Goal: Find contact information: Find contact information

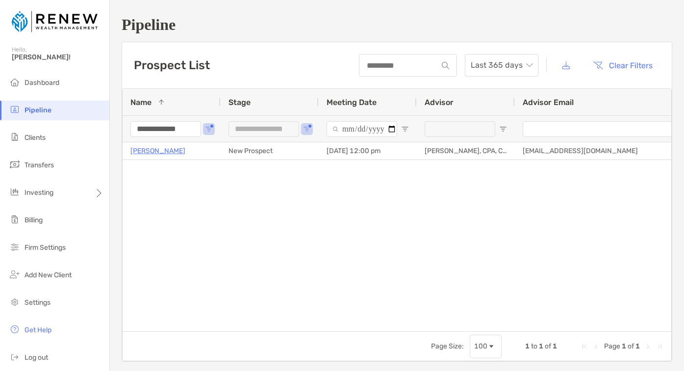
drag, startPoint x: 0, startPoint y: 0, endPoint x: 133, endPoint y: 125, distance: 182.4
click at [133, 125] on input "**********" at bounding box center [165, 129] width 71 height 16
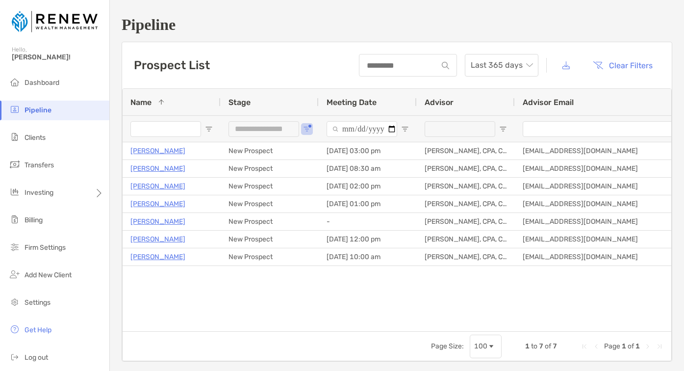
paste input "****"
type input "****"
type input "***"
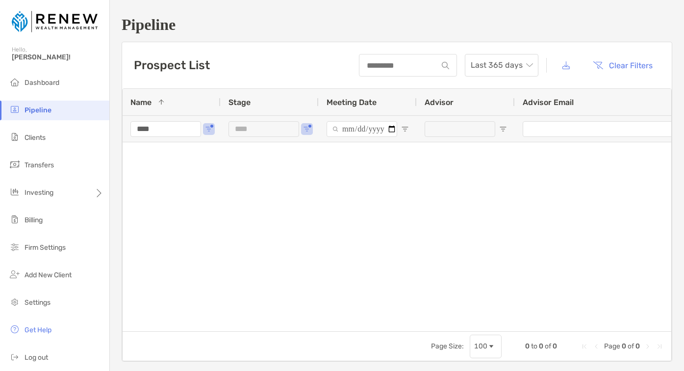
drag, startPoint x: 167, startPoint y: 129, endPoint x: 129, endPoint y: 128, distance: 37.3
click at [129, 128] on div "****" at bounding box center [172, 128] width 98 height 26
type input "**********"
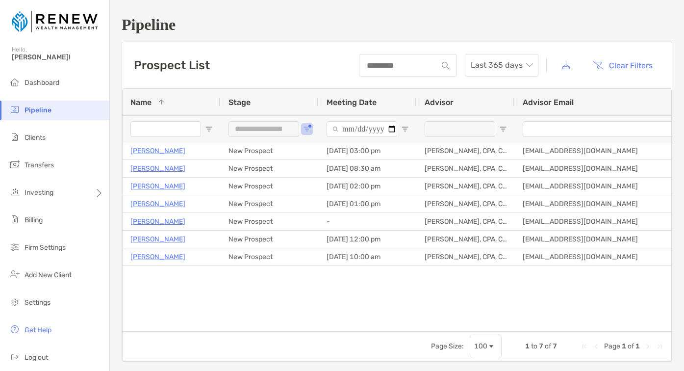
paste input "**********"
type input "**********"
type input "***"
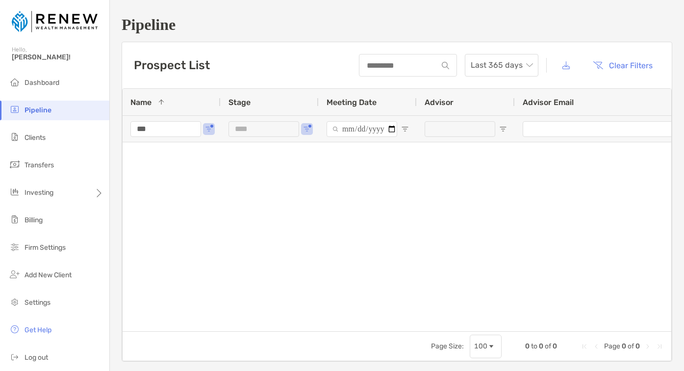
type input "*"
paste input "**********"
type input "*"
type input "**********"
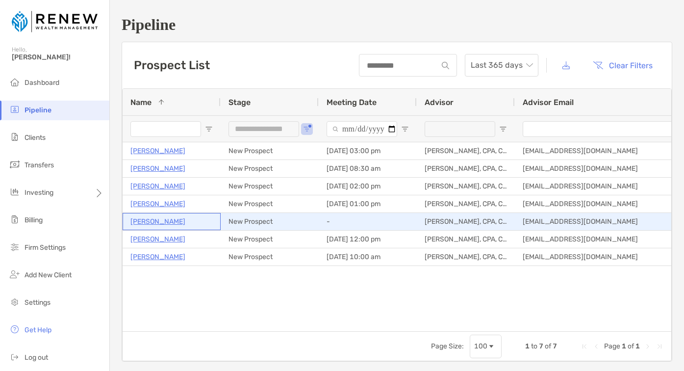
click at [167, 223] on p "MARY JAMES" at bounding box center [157, 221] width 55 height 12
click at [342, 222] on div "-" at bounding box center [368, 221] width 98 height 17
click at [360, 221] on div "-" at bounding box center [368, 221] width 98 height 17
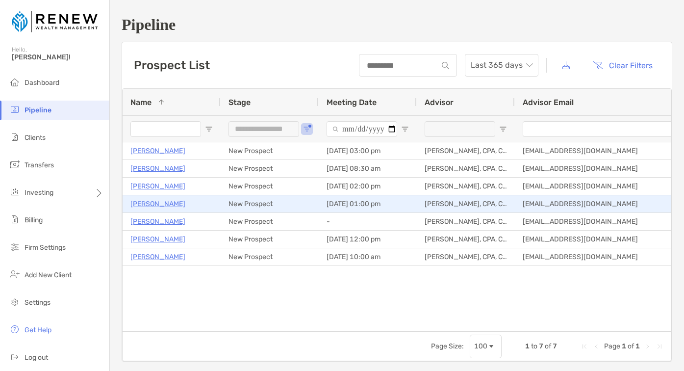
click at [380, 202] on div "09/03/2025 - 01:00 pm" at bounding box center [368, 203] width 98 height 17
click at [175, 202] on p "Jonathan Noble" at bounding box center [157, 204] width 55 height 12
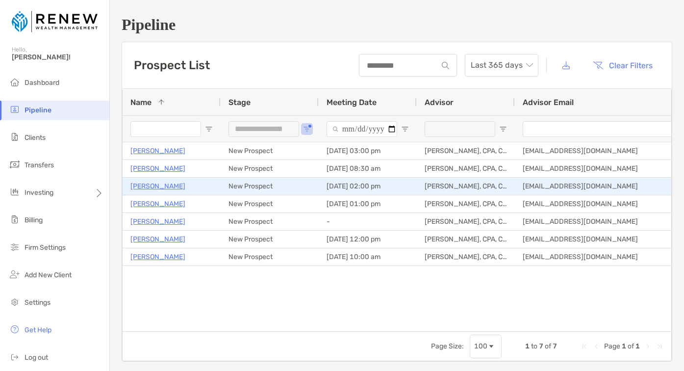
click at [160, 184] on p "Daniel Kaplan" at bounding box center [157, 186] width 55 height 12
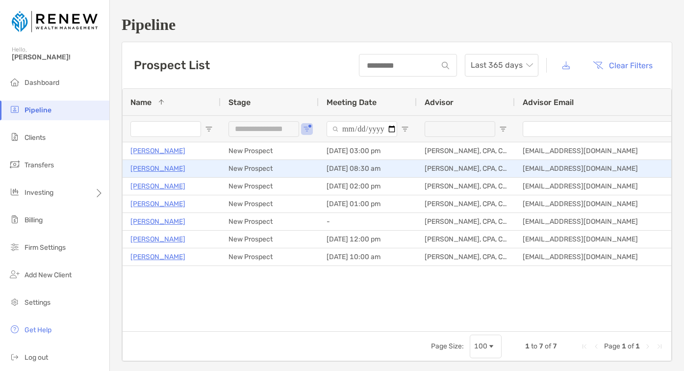
click at [139, 169] on p "[PERSON_NAME]" at bounding box center [157, 168] width 55 height 12
click at [355, 165] on div "07/29/2025 - 08:30 am" at bounding box center [368, 168] width 98 height 17
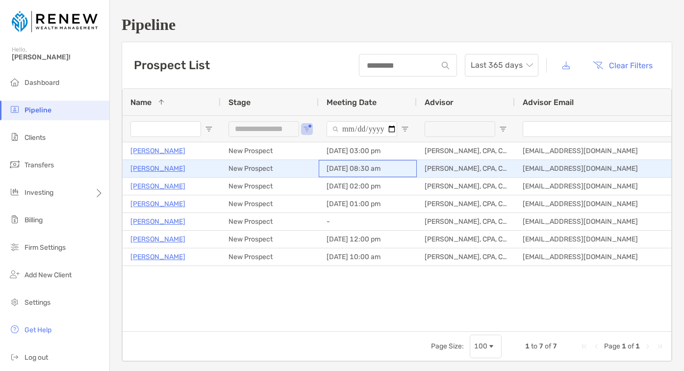
drag, startPoint x: 327, startPoint y: 165, endPoint x: 385, endPoint y: 164, distance: 57.9
click at [385, 164] on div "07/29/2025 - 08:30 am" at bounding box center [368, 168] width 98 height 17
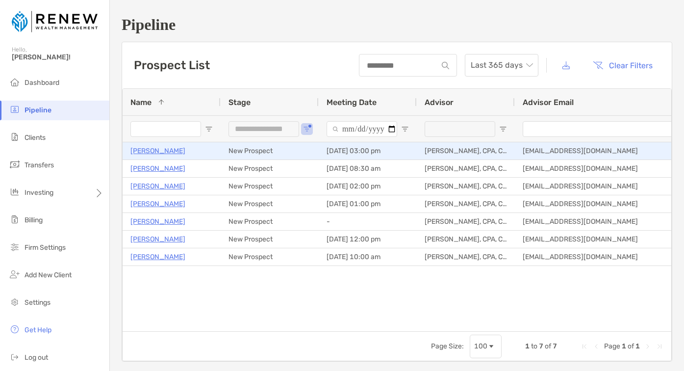
click at [206, 148] on div "Belinda Balz" at bounding box center [171, 151] width 82 height 16
click at [163, 148] on p "Belinda Balz" at bounding box center [157, 151] width 55 height 12
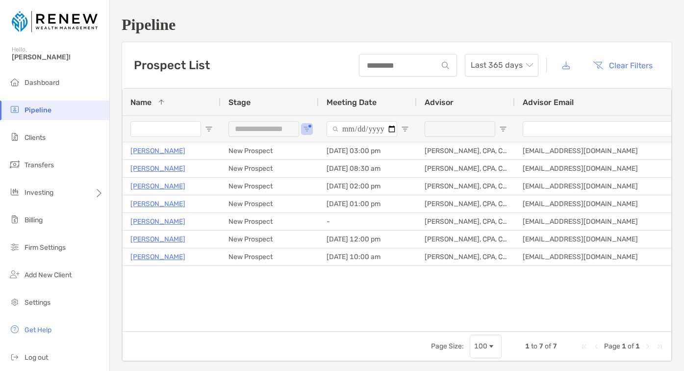
click at [270, 132] on div "**********" at bounding box center [263, 129] width 71 height 16
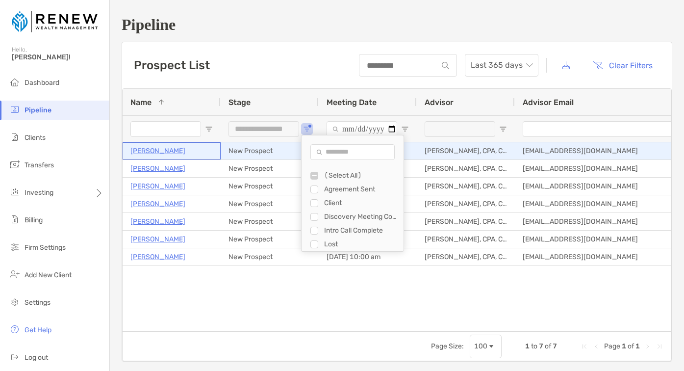
click at [184, 153] on div "Belinda Balz" at bounding box center [171, 151] width 82 height 16
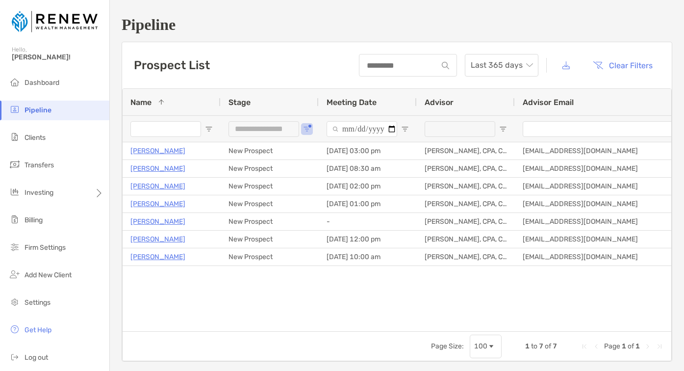
click at [274, 127] on div "**********" at bounding box center [263, 129] width 71 height 16
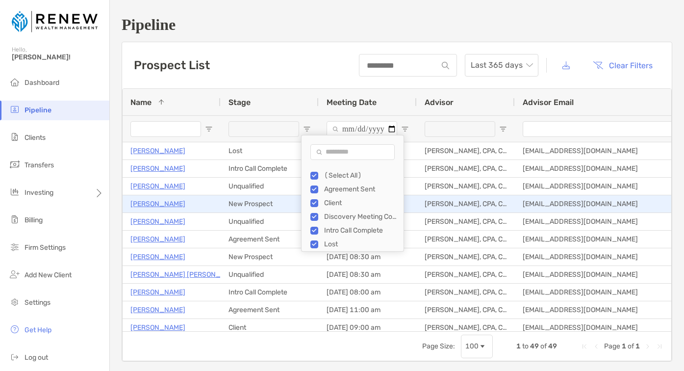
click at [234, 196] on div "New Prospect" at bounding box center [270, 203] width 98 height 17
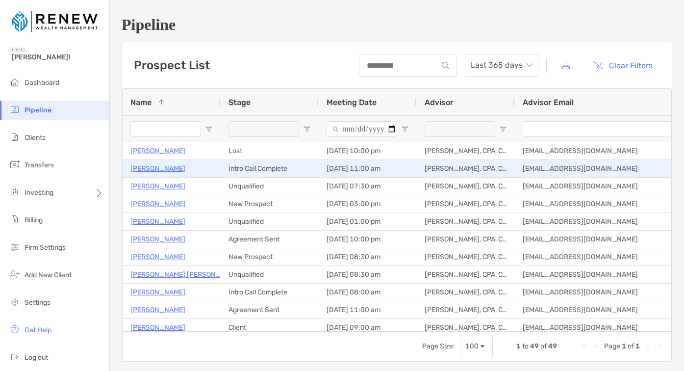
click at [227, 167] on div "Intro Call Complete" at bounding box center [270, 168] width 98 height 17
click at [212, 172] on div "Al Corbett" at bounding box center [171, 168] width 82 height 16
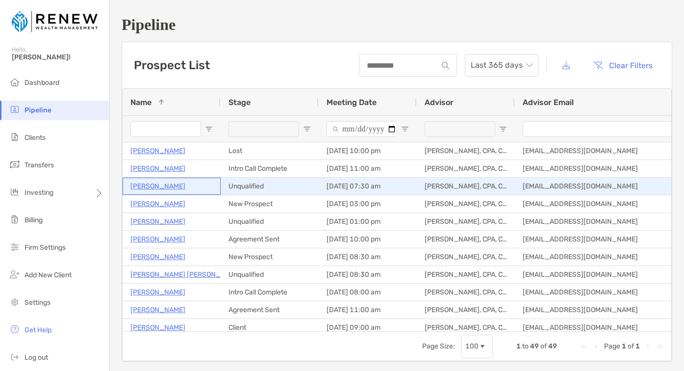
click at [212, 188] on div "Alex Scovill" at bounding box center [171, 186] width 82 height 16
click at [221, 207] on div "New Prospect" at bounding box center [270, 203] width 98 height 17
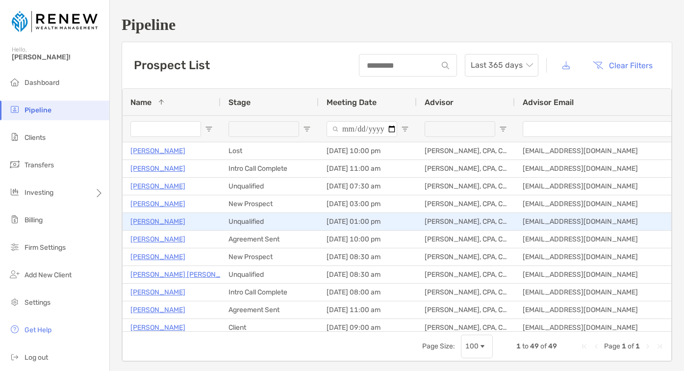
click at [221, 230] on div "Agreement Sent" at bounding box center [270, 238] width 98 height 17
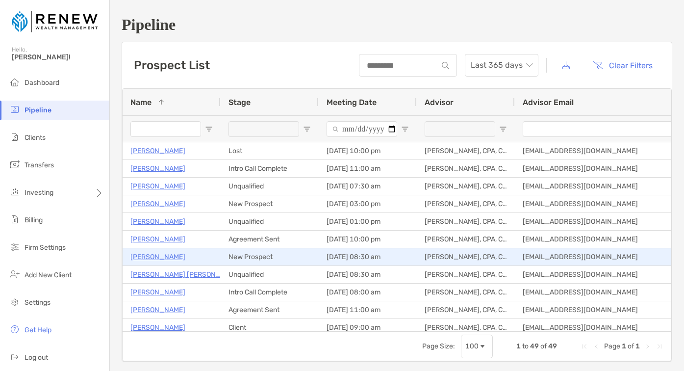
click at [218, 257] on div "Carl Colbert" at bounding box center [172, 256] width 98 height 17
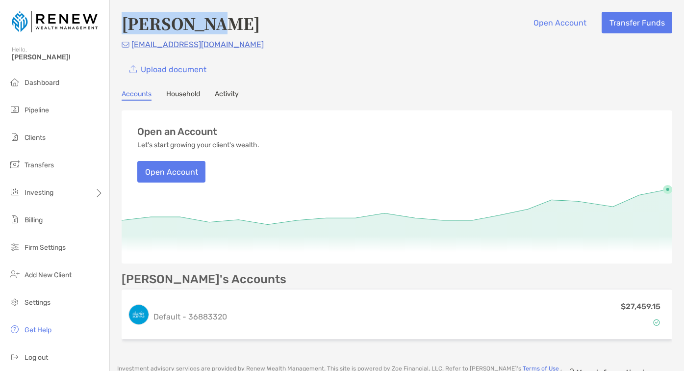
drag, startPoint x: 233, startPoint y: 20, endPoint x: 110, endPoint y: 21, distance: 123.0
click at [110, 21] on div "MARY JAMES Open Account Transfer Funds marybjames1@gmail.com Upload document Ac…" at bounding box center [397, 177] width 574 height 355
copy h4 "[PERSON_NAME]"
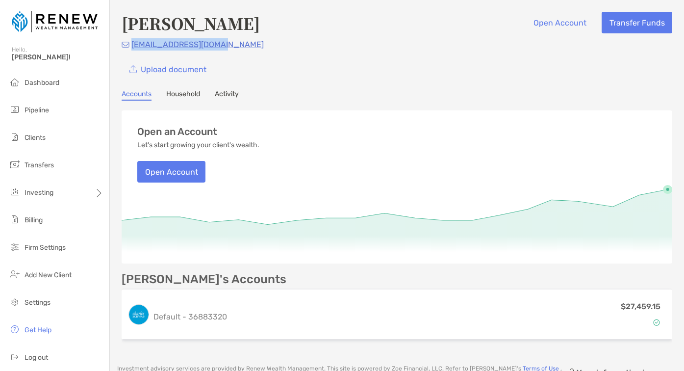
drag, startPoint x: 230, startPoint y: 44, endPoint x: 130, endPoint y: 43, distance: 99.5
click at [130, 43] on div "marybjames1@gmail.com" at bounding box center [397, 44] width 550 height 12
copy p "marybjames1@gmail.com"
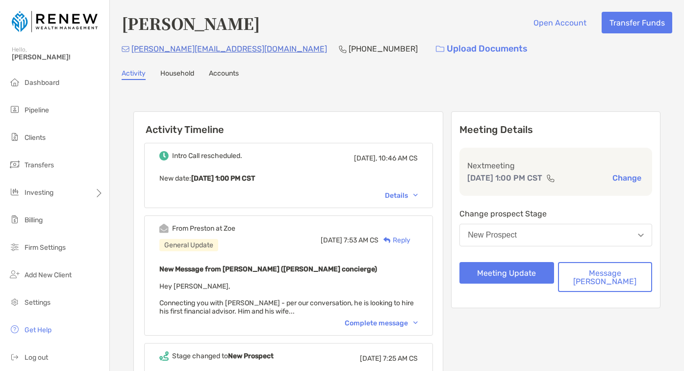
drag, startPoint x: 253, startPoint y: 23, endPoint x: 121, endPoint y: 22, distance: 132.8
click at [121, 22] on div "Jonathan Noble Open Account Transfer Funds jonathan.noble3@gmail.com (615) 939-…" at bounding box center [397, 256] width 574 height 512
copy h4 "Jonathan Noble"
drag, startPoint x: 237, startPoint y: 50, endPoint x: 129, endPoint y: 50, distance: 107.8
click at [129, 50] on div "jonathan.noble3@gmail.com (615) 939-3262 Upload Documents" at bounding box center [397, 48] width 550 height 21
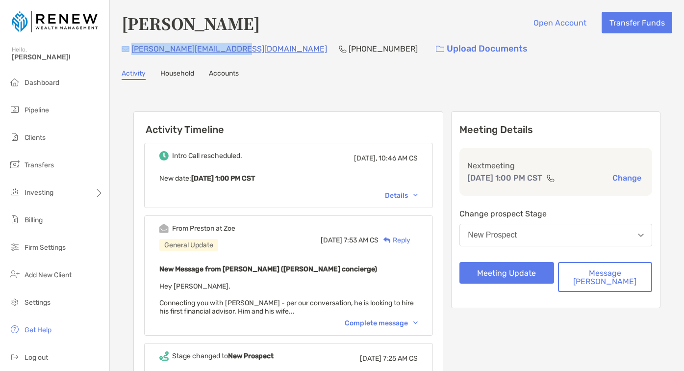
copy div "jonathan.noble3@gmail.com"
drag, startPoint x: 321, startPoint y: 45, endPoint x: 265, endPoint y: 46, distance: 55.9
click at [265, 46] on div "jonathan.noble3@gmail.com (615) 939-3262 Upload Documents" at bounding box center [397, 48] width 550 height 21
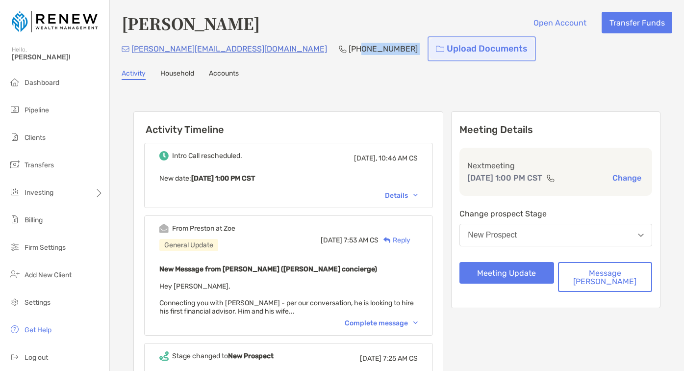
click at [429, 46] on link "Upload Documents" at bounding box center [481, 48] width 104 height 21
click at [304, 69] on div "Activity Household Accounts" at bounding box center [397, 74] width 550 height 11
drag, startPoint x: 312, startPoint y: 49, endPoint x: 256, endPoint y: 50, distance: 56.4
click at [256, 50] on div "jonathan.noble3@gmail.com (615) 939-3262 Upload Documents" at bounding box center [397, 48] width 550 height 21
copy p "(615) 939-3262"
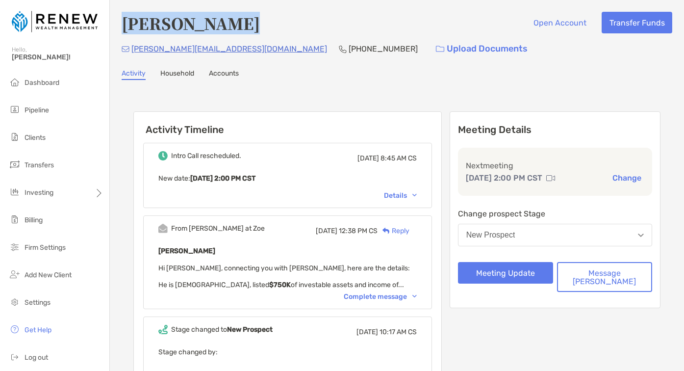
drag, startPoint x: 125, startPoint y: 24, endPoint x: 238, endPoint y: 29, distance: 112.9
click at [238, 29] on div "Daniel Kaplan Open Account Transfer Funds" at bounding box center [397, 23] width 550 height 23
copy h4 "Daniel Kaplan"
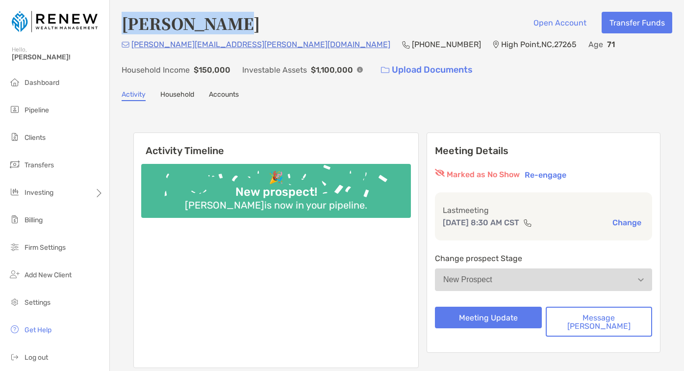
drag, startPoint x: 123, startPoint y: 24, endPoint x: 236, endPoint y: 23, distance: 113.2
click at [236, 23] on div "[PERSON_NAME] Open Account Transfer Funds" at bounding box center [397, 23] width 550 height 23
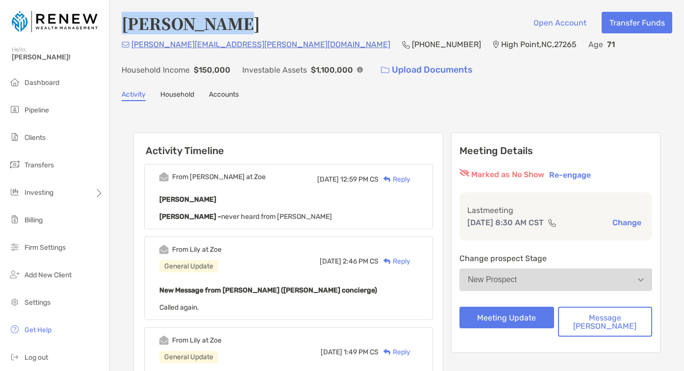
copy h4 "[PERSON_NAME]"
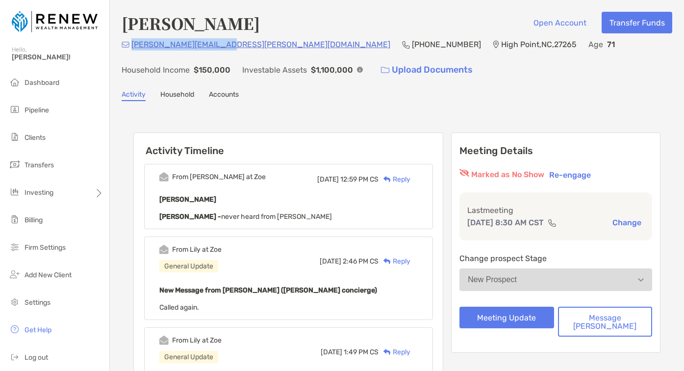
drag, startPoint x: 218, startPoint y: 44, endPoint x: 132, endPoint y: 45, distance: 85.8
click at [132, 45] on div "[PERSON_NAME][EMAIL_ADDRESS][PERSON_NAME][DOMAIN_NAME] [PHONE_NUMBER] [GEOGRAPH…" at bounding box center [397, 59] width 550 height 42
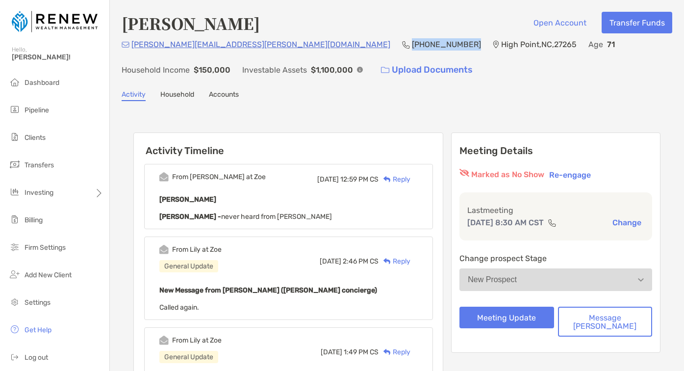
drag, startPoint x: 239, startPoint y: 44, endPoint x: 299, endPoint y: 43, distance: 59.8
click at [299, 43] on div "[PERSON_NAME][EMAIL_ADDRESS][PERSON_NAME][DOMAIN_NAME] [PHONE_NUMBER] [GEOGRAPH…" at bounding box center [397, 59] width 550 height 42
click at [213, 45] on p "[PERSON_NAME][EMAIL_ADDRESS][PERSON_NAME][DOMAIN_NAME]" at bounding box center [260, 44] width 259 height 12
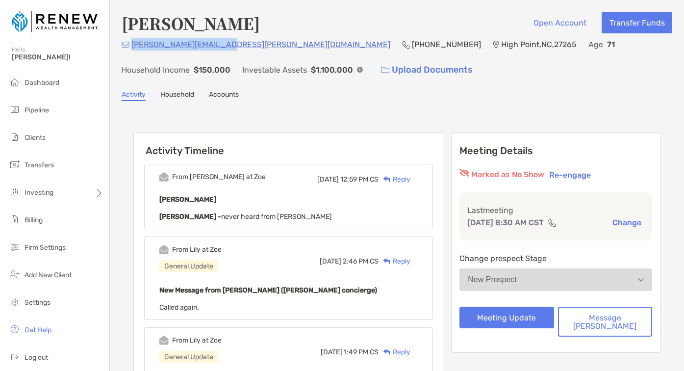
drag, startPoint x: 217, startPoint y: 44, endPoint x: 132, endPoint y: 45, distance: 85.3
click at [132, 45] on div "[PERSON_NAME][EMAIL_ADDRESS][PERSON_NAME][DOMAIN_NAME] [PHONE_NUMBER] [GEOGRAPH…" at bounding box center [397, 59] width 550 height 42
copy p "[PERSON_NAME][EMAIL_ADDRESS][PERSON_NAME][DOMAIN_NAME]"
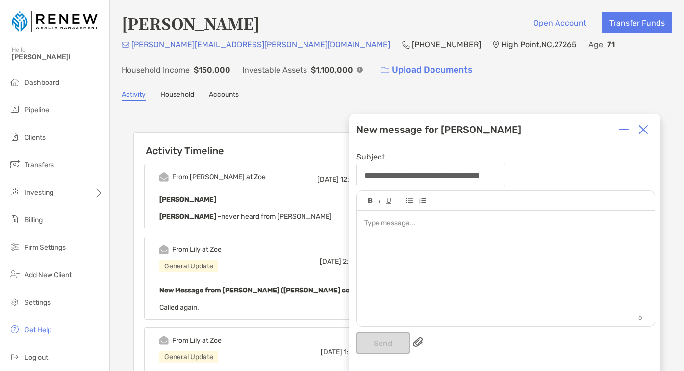
click at [650, 125] on div at bounding box center [643, 130] width 20 height 20
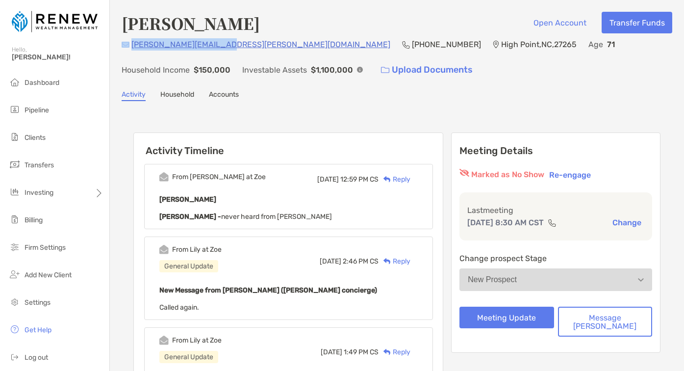
drag, startPoint x: 218, startPoint y: 45, endPoint x: 129, endPoint y: 45, distance: 88.2
click at [129, 45] on div "carl.colbert@gmail.com (520) 631-0460 High Point , NC , 27265 Age 71 Household …" at bounding box center [397, 59] width 550 height 42
copy div "carl.colbert@gmail.com"
click at [412, 41] on p "(520) 631-0460" at bounding box center [446, 44] width 69 height 12
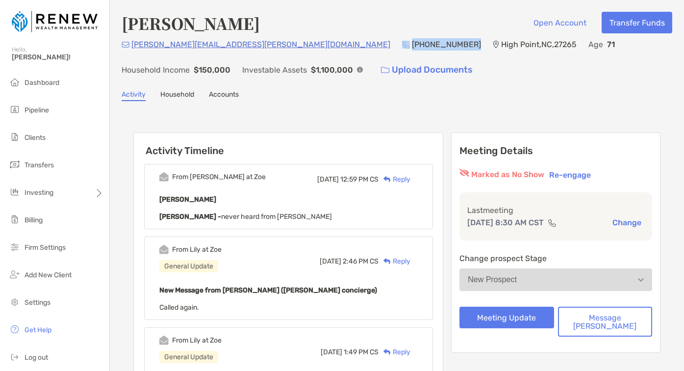
drag, startPoint x: 299, startPoint y: 43, endPoint x: 237, endPoint y: 44, distance: 62.3
click at [237, 44] on div "carl.colbert@gmail.com (520) 631-0460 High Point , NC , 27265 Age 71 Household …" at bounding box center [397, 59] width 550 height 42
copy div "(520) 631-0460"
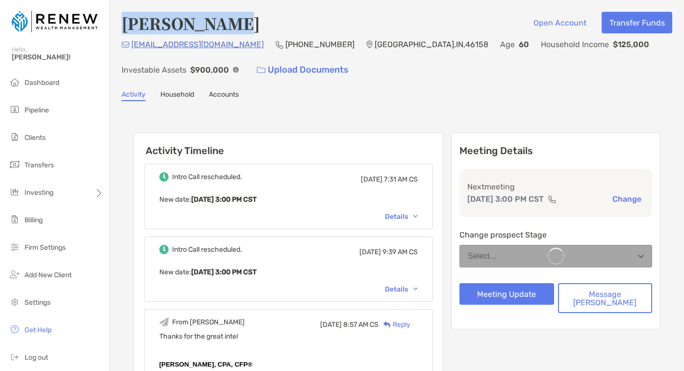
drag, startPoint x: 121, startPoint y: 26, endPoint x: 240, endPoint y: 26, distance: 119.1
click at [240, 26] on div "[PERSON_NAME] Open Account Transfer Funds" at bounding box center [397, 23] width 550 height 23
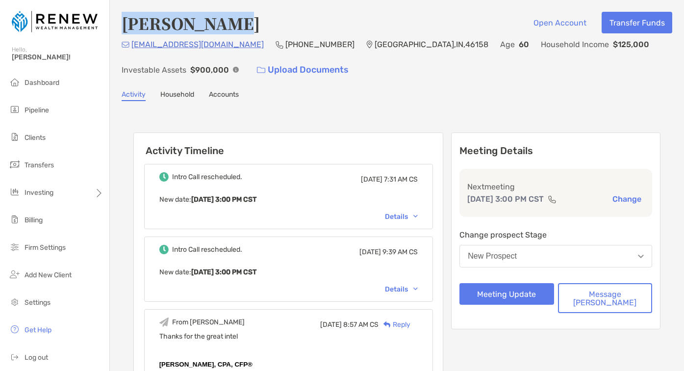
copy h4 "[PERSON_NAME]"
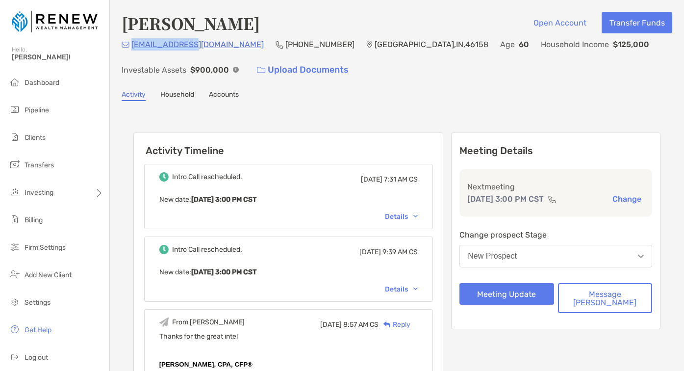
drag, startPoint x: 193, startPoint y: 43, endPoint x: 132, endPoint y: 43, distance: 61.3
click at [132, 43] on div "[EMAIL_ADDRESS][DOMAIN_NAME] (317) 902-[GEOGRAPHIC_DATA] Age [DEMOGRAPHIC_DATA]…" at bounding box center [397, 59] width 550 height 42
copy p "[EMAIL_ADDRESS][DOMAIN_NAME]"
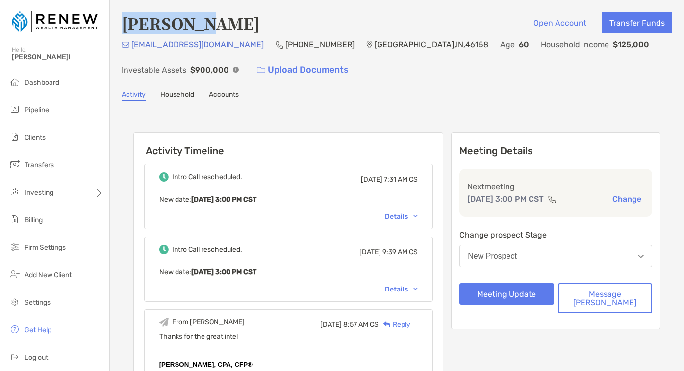
drag, startPoint x: 189, startPoint y: 25, endPoint x: 118, endPoint y: 24, distance: 70.6
click at [118, 24] on div "[PERSON_NAME] Open Account Transfer Funds [EMAIL_ADDRESS][DOMAIN_NAME] (317) 90…" at bounding box center [397, 346] width 574 height 693
click at [115, 24] on div "[PERSON_NAME] Open Account Transfer Funds [EMAIL_ADDRESS][DOMAIN_NAME] (317) 90…" at bounding box center [397, 346] width 574 height 693
drag, startPoint x: 117, startPoint y: 24, endPoint x: 229, endPoint y: 19, distance: 112.8
click at [229, 19] on div "[PERSON_NAME] Open Account Transfer Funds [EMAIL_ADDRESS][DOMAIN_NAME] (317) 90…" at bounding box center [397, 346] width 574 height 693
